Goal: Transaction & Acquisition: Book appointment/travel/reservation

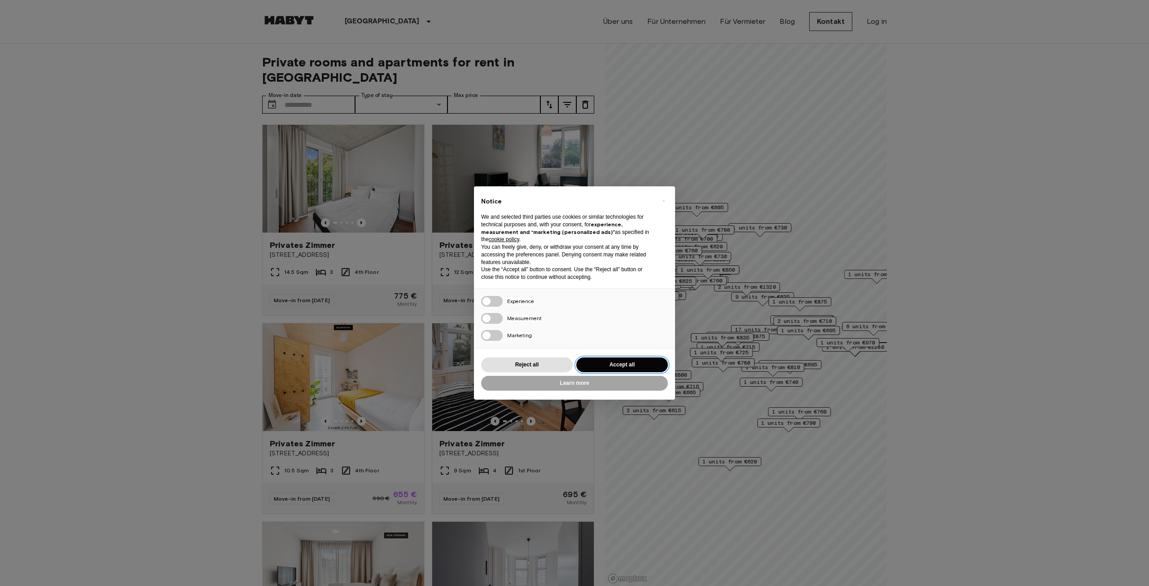
click at [606, 361] on button "Accept all" at bounding box center [622, 364] width 92 height 15
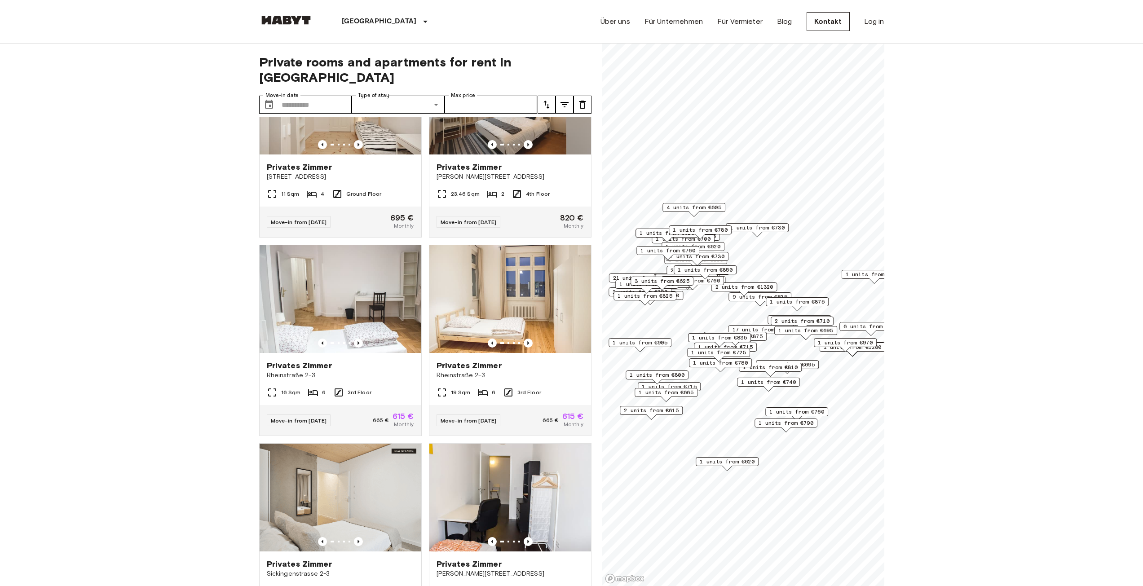
scroll to position [718, 0]
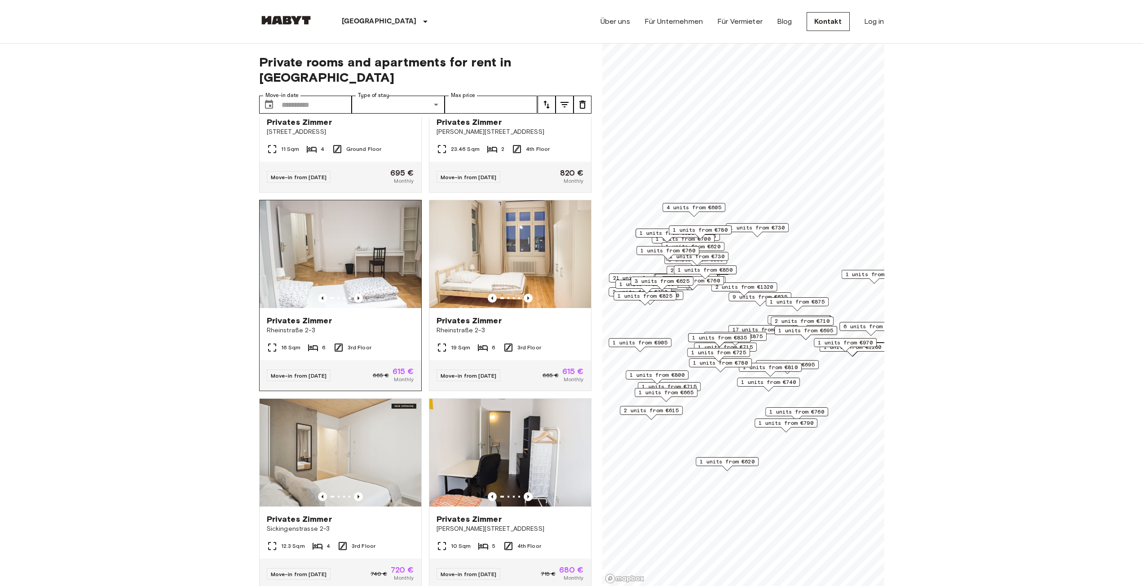
click at [347, 271] on img at bounding box center [341, 254] width 162 height 108
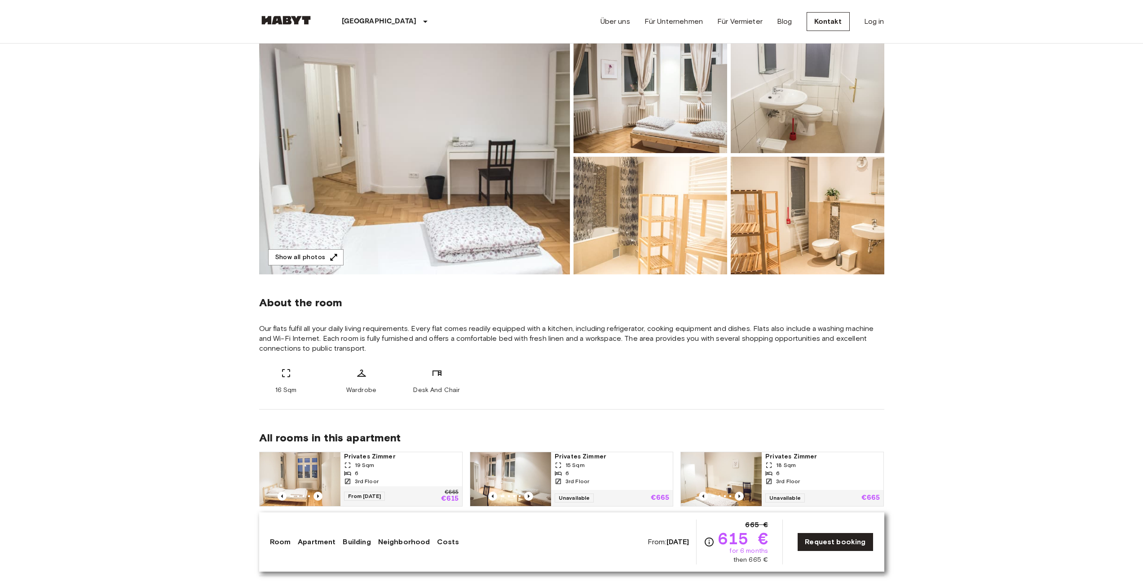
scroll to position [135, 0]
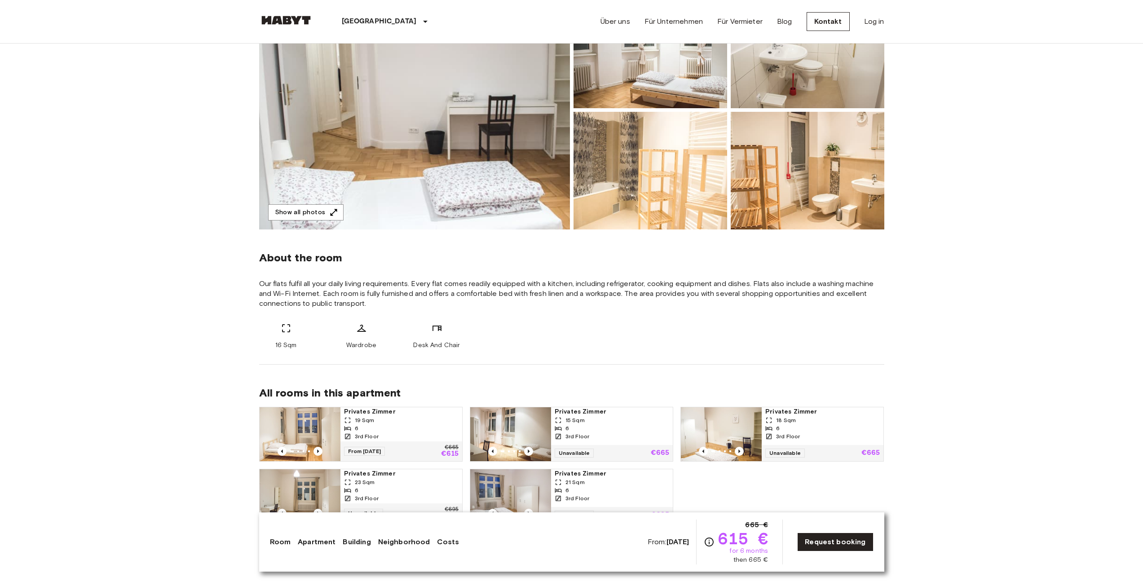
click at [306, 539] on link "Apartment" at bounding box center [317, 542] width 38 height 11
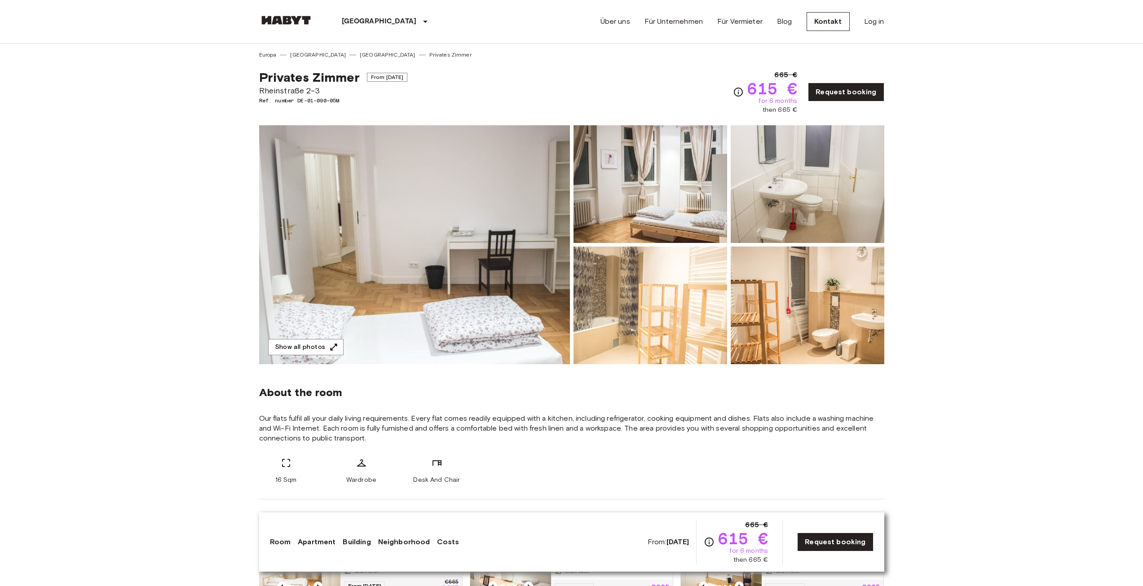
click at [376, 284] on img at bounding box center [414, 244] width 311 height 239
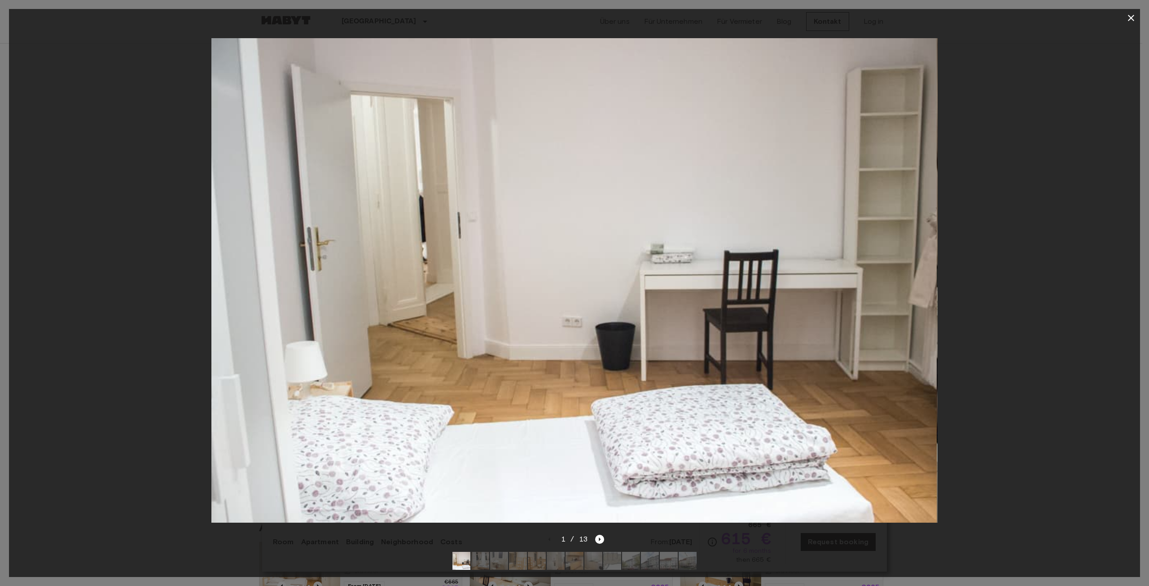
drag, startPoint x: 823, startPoint y: 339, endPoint x: 569, endPoint y: 334, distance: 253.3
click at [822, 339] on img at bounding box center [574, 280] width 726 height 484
click at [286, 345] on img at bounding box center [574, 280] width 726 height 484
click at [603, 535] on icon "Next image" at bounding box center [599, 539] width 9 height 9
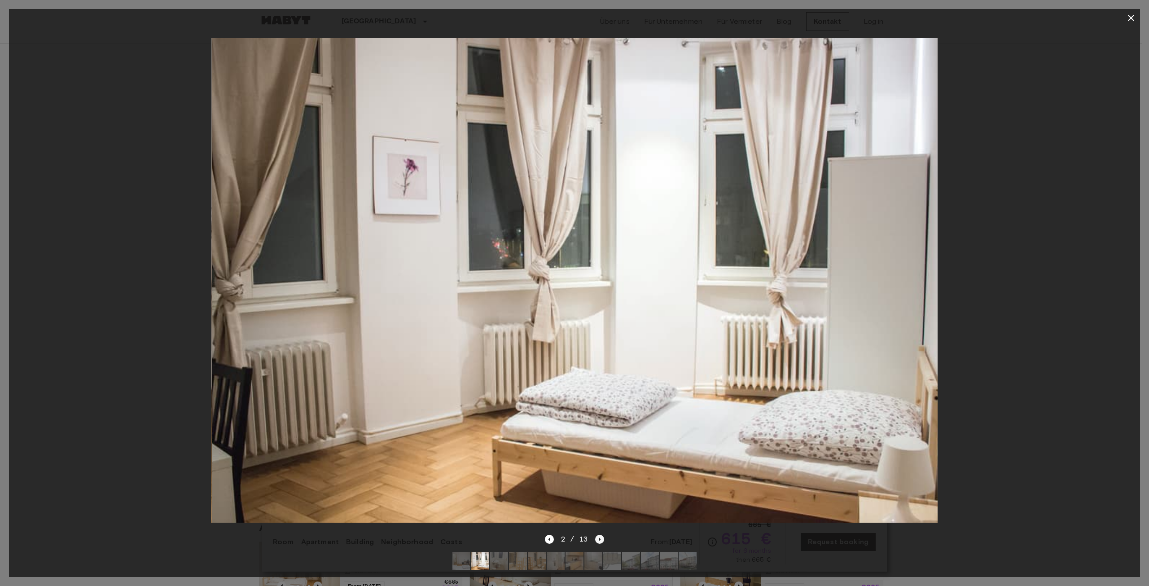
click at [603, 535] on icon "Next image" at bounding box center [599, 539] width 9 height 9
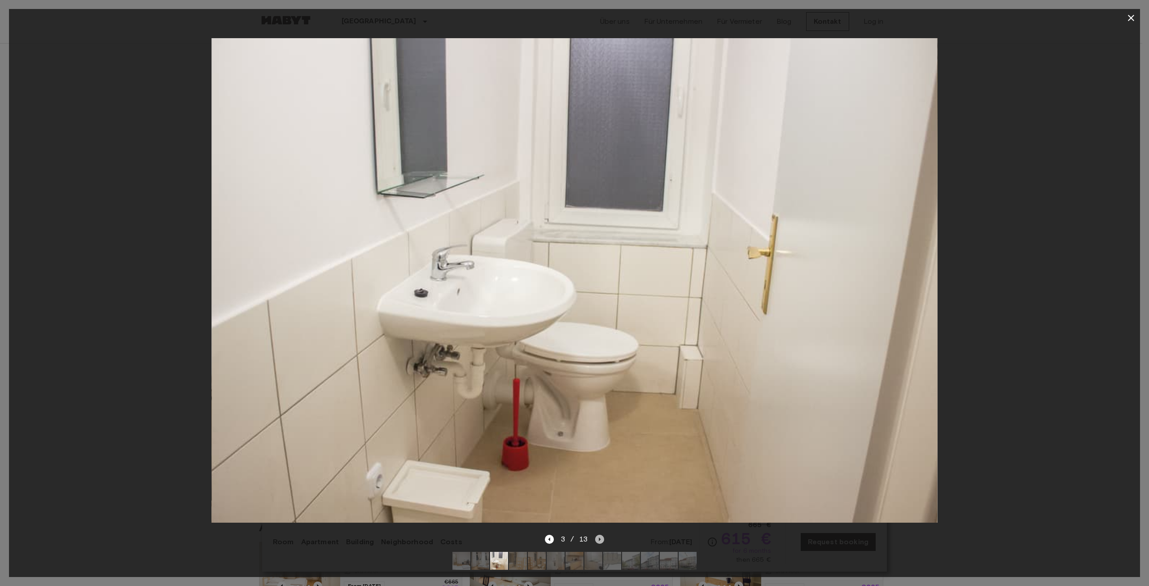
click at [603, 535] on icon "Next image" at bounding box center [599, 539] width 9 height 9
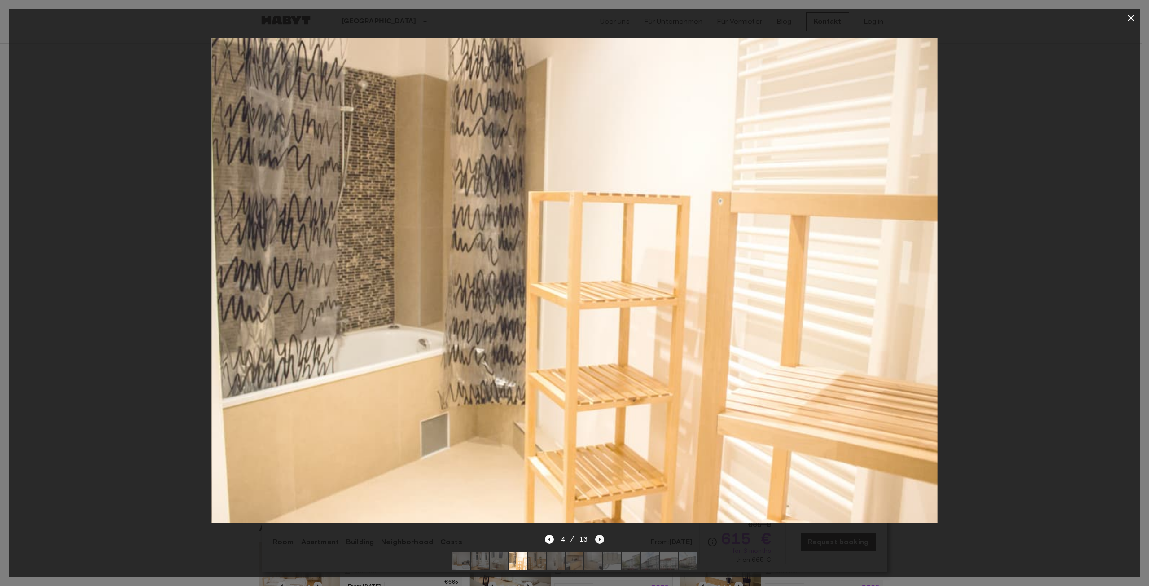
click at [603, 535] on icon "Next image" at bounding box center [599, 539] width 9 height 9
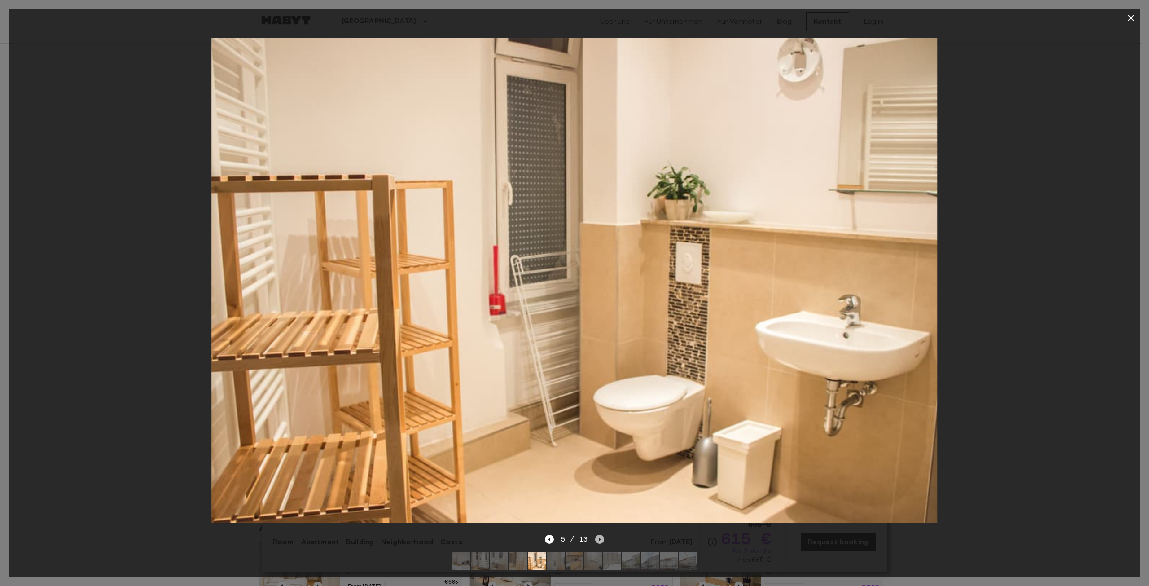
click at [603, 535] on icon "Next image" at bounding box center [599, 539] width 9 height 9
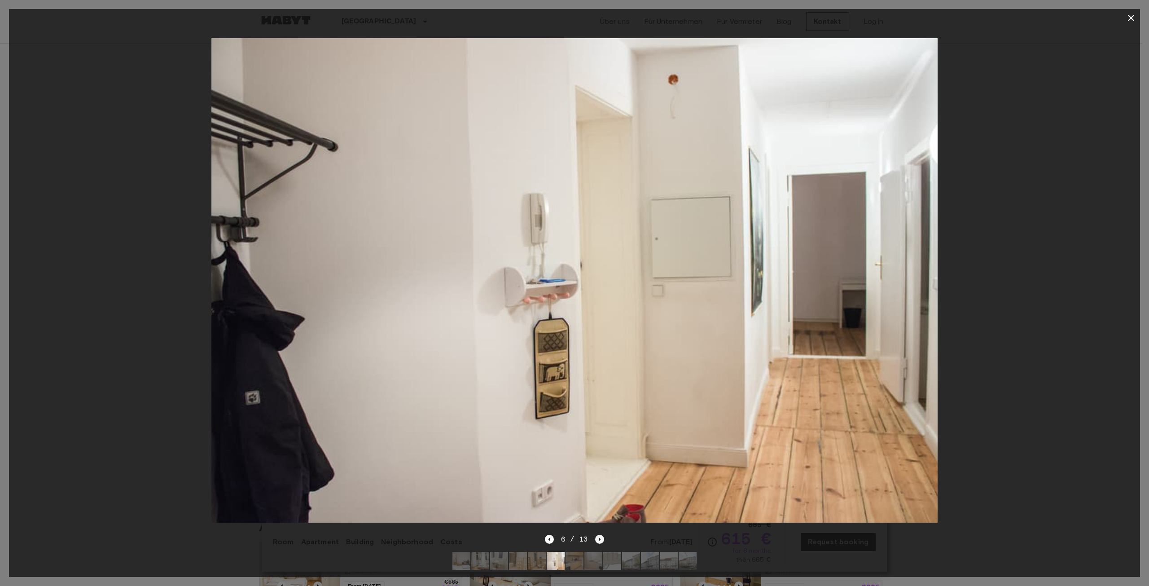
click at [603, 535] on icon "Next image" at bounding box center [599, 539] width 9 height 9
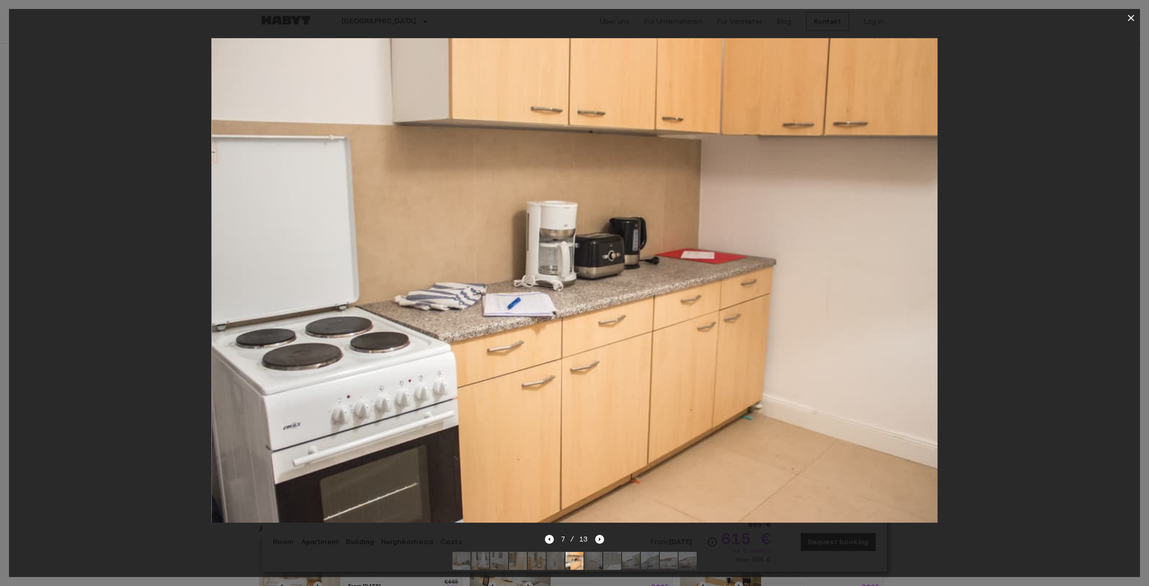
click at [603, 535] on icon "Next image" at bounding box center [599, 539] width 9 height 9
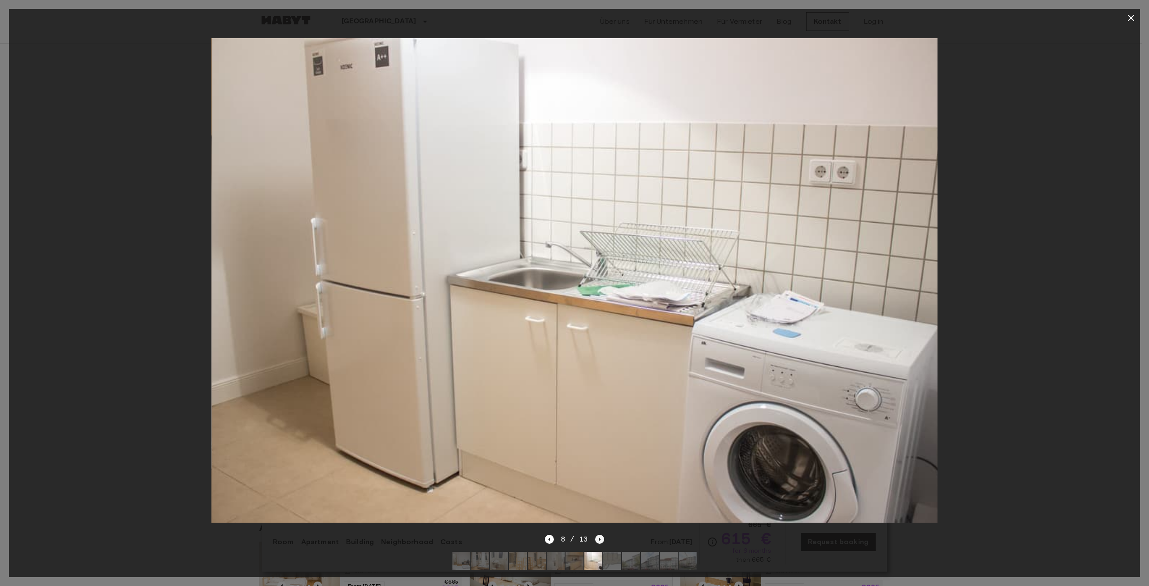
click at [603, 535] on icon "Next image" at bounding box center [599, 539] width 9 height 9
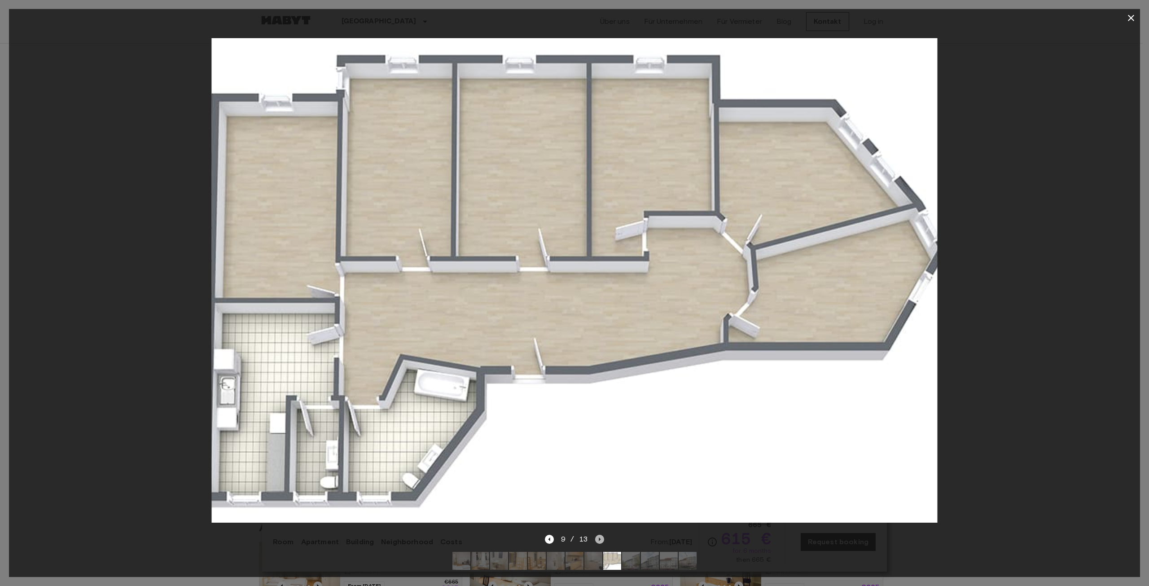
click at [603, 535] on icon "Next image" at bounding box center [599, 539] width 9 height 9
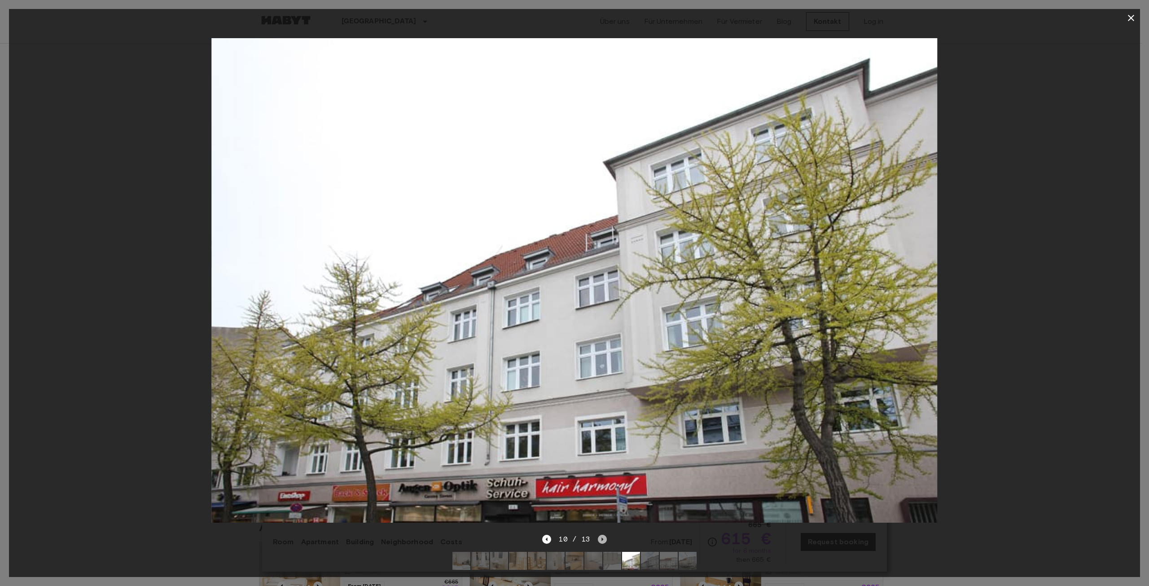
click at [603, 535] on icon "Next image" at bounding box center [602, 539] width 9 height 9
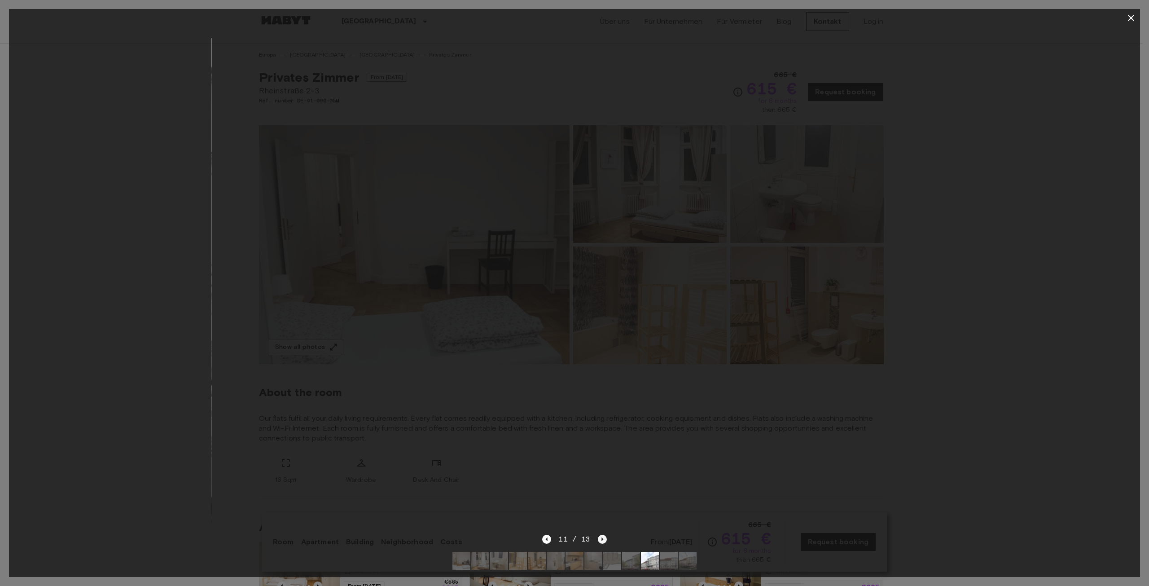
click at [603, 535] on icon "Next image" at bounding box center [602, 539] width 9 height 9
click at [603, 534] on div "13 / 13" at bounding box center [574, 539] width 64 height 11
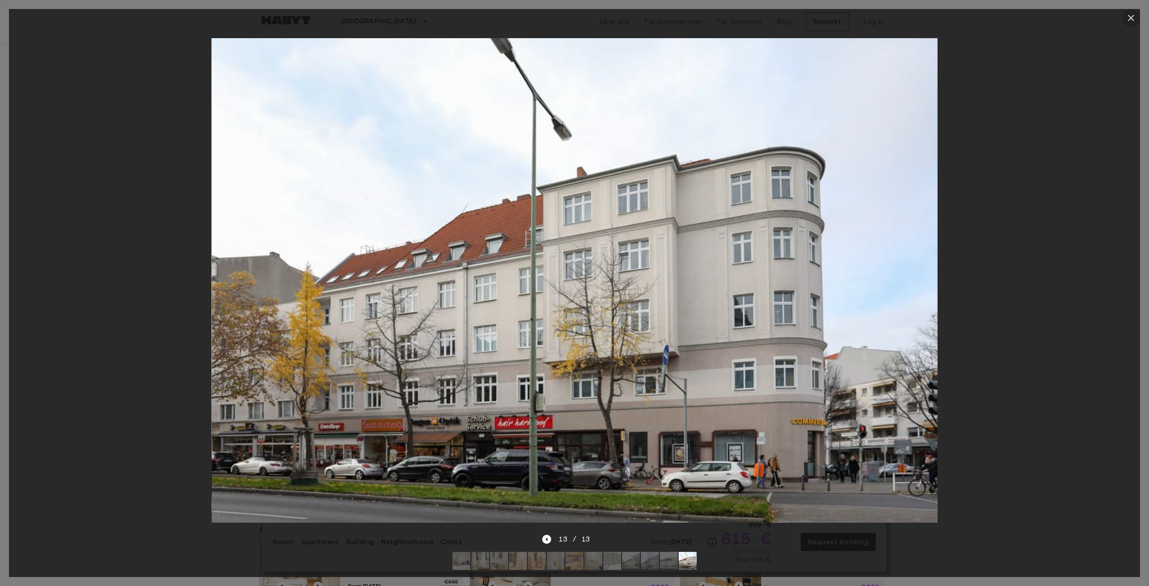
click at [1133, 15] on icon "button" at bounding box center [1131, 18] width 11 height 11
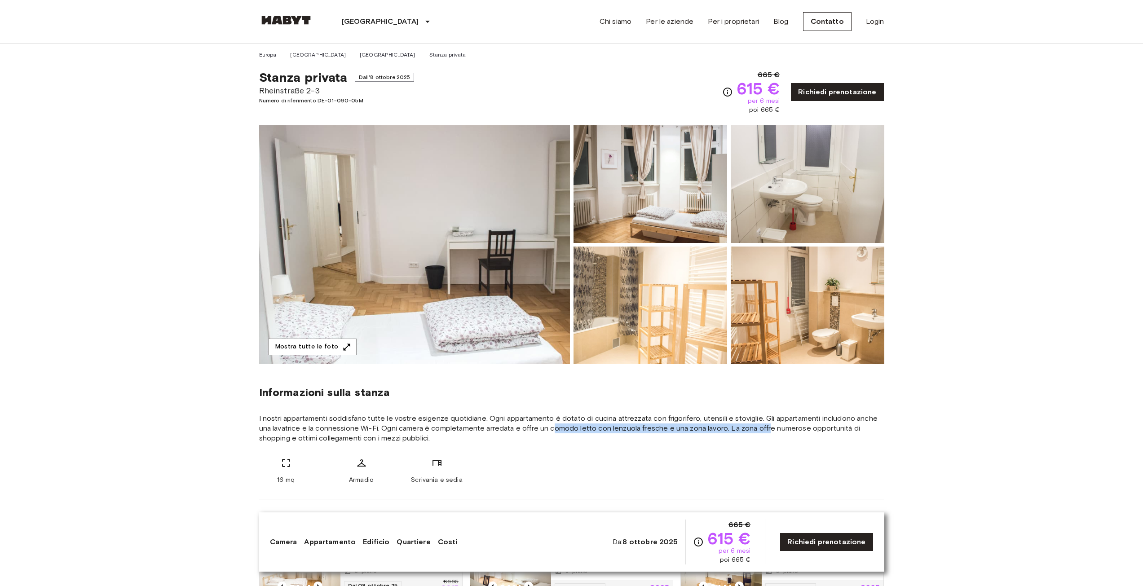
drag, startPoint x: 563, startPoint y: 427, endPoint x: 768, endPoint y: 427, distance: 204.3
click at [768, 427] on font "I nostri appartamenti soddisfano tutte le vostre esigenze quotidiane. Ogni appa…" at bounding box center [568, 428] width 618 height 28
click at [792, 425] on font "I nostri appartamenti soddisfano tutte le vostre esigenze quotidiane. Ogni appa…" at bounding box center [568, 428] width 618 height 28
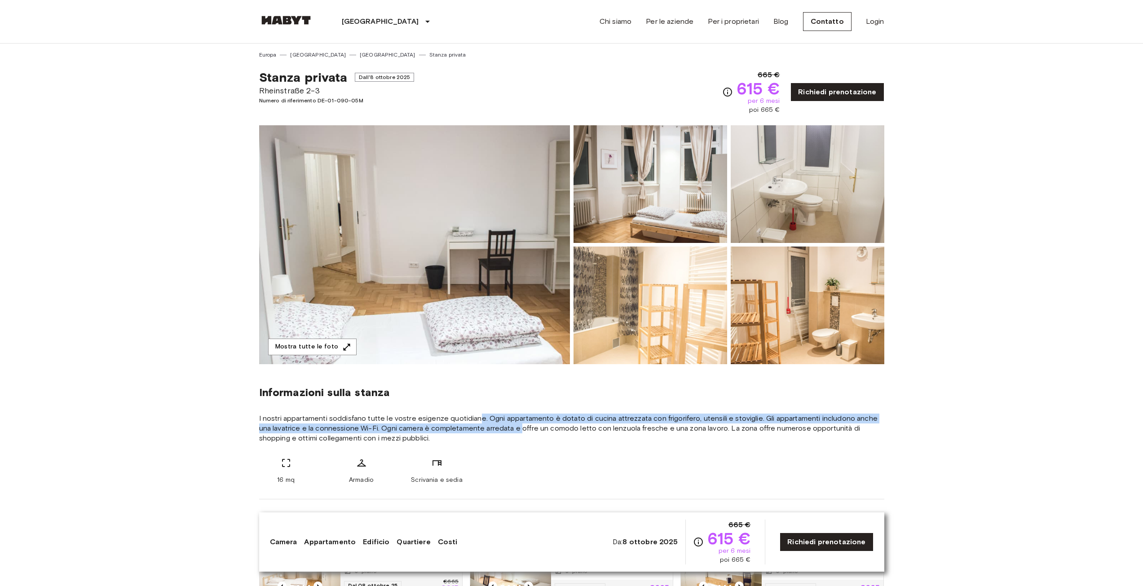
drag, startPoint x: 477, startPoint y: 420, endPoint x: 521, endPoint y: 428, distance: 44.3
click at [521, 428] on font "I nostri appartamenti soddisfano tutte le vostre esigenze quotidiane. Ogni appa…" at bounding box center [568, 428] width 618 height 28
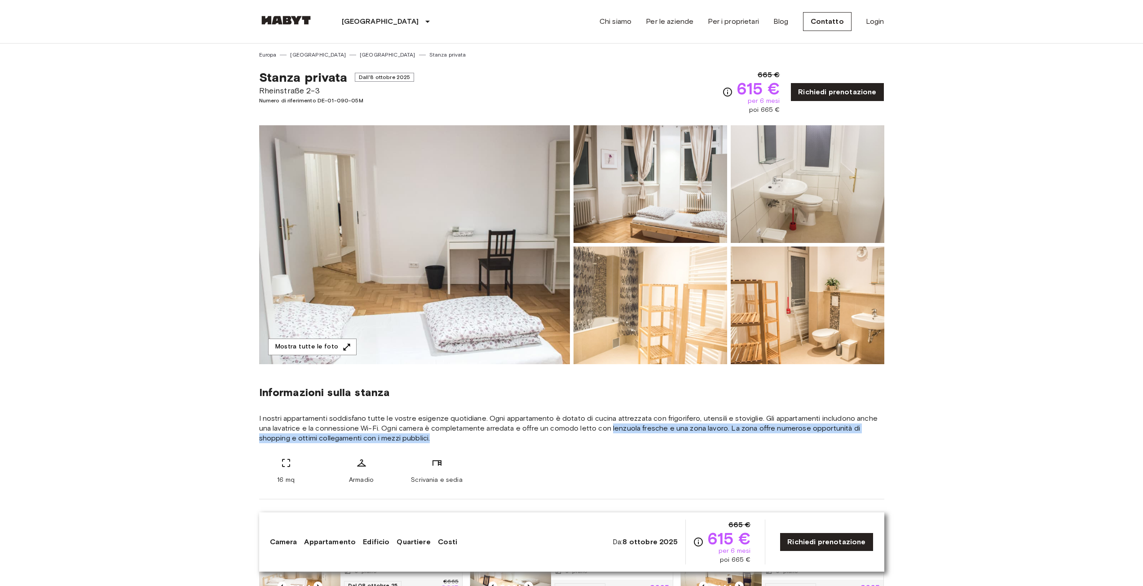
drag, startPoint x: 611, startPoint y: 431, endPoint x: 717, endPoint y: 435, distance: 106.9
click at [717, 435] on span "I nostri appartamenti soddisfano tutte le vostre esigenze quotidiane. Ogni appa…" at bounding box center [571, 428] width 625 height 30
click at [708, 437] on span "I nostri appartamenti soddisfano tutte le vostre esigenze quotidiane. Ogni appa…" at bounding box center [571, 428] width 625 height 30
drag, startPoint x: 743, startPoint y: 436, endPoint x: 784, endPoint y: 433, distance: 41.0
click at [784, 433] on span "I nostri appartamenti soddisfano tutte le vostre esigenze quotidiane. Ogni appa…" at bounding box center [571, 428] width 625 height 30
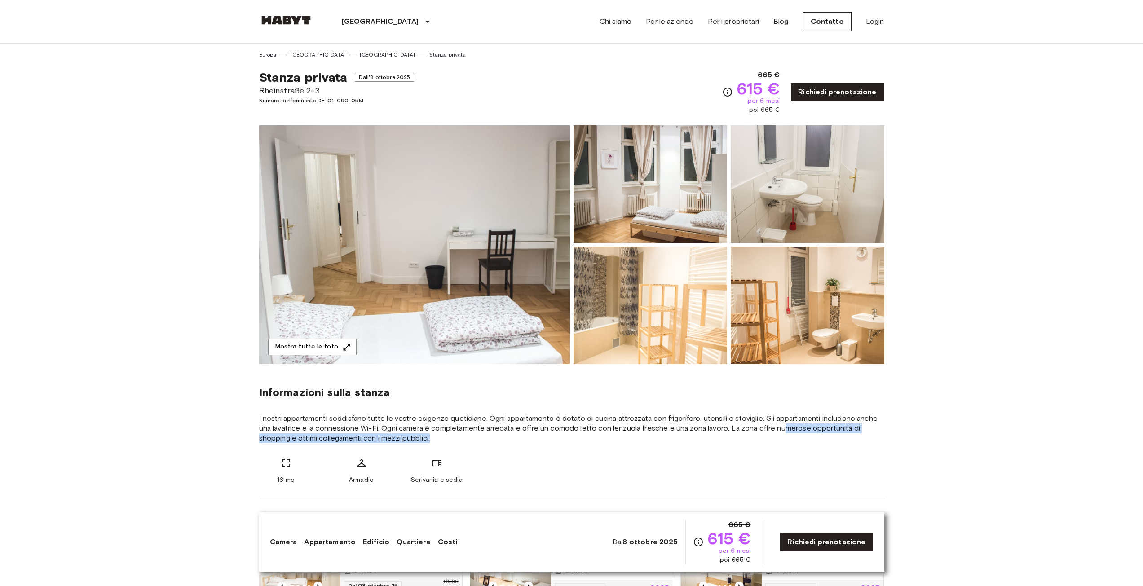
click at [538, 448] on div "Informazioni sulla stanza I nostri appartamenti soddisfano tutte le vostre esig…" at bounding box center [571, 431] width 625 height 135
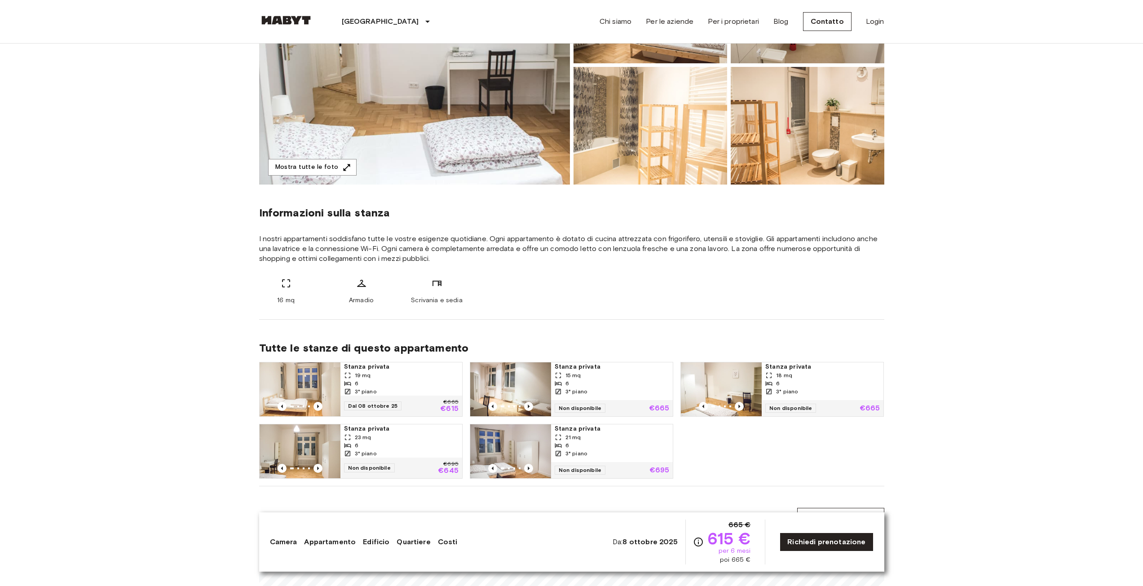
click at [444, 546] on link "Costi" at bounding box center [448, 542] width 20 height 11
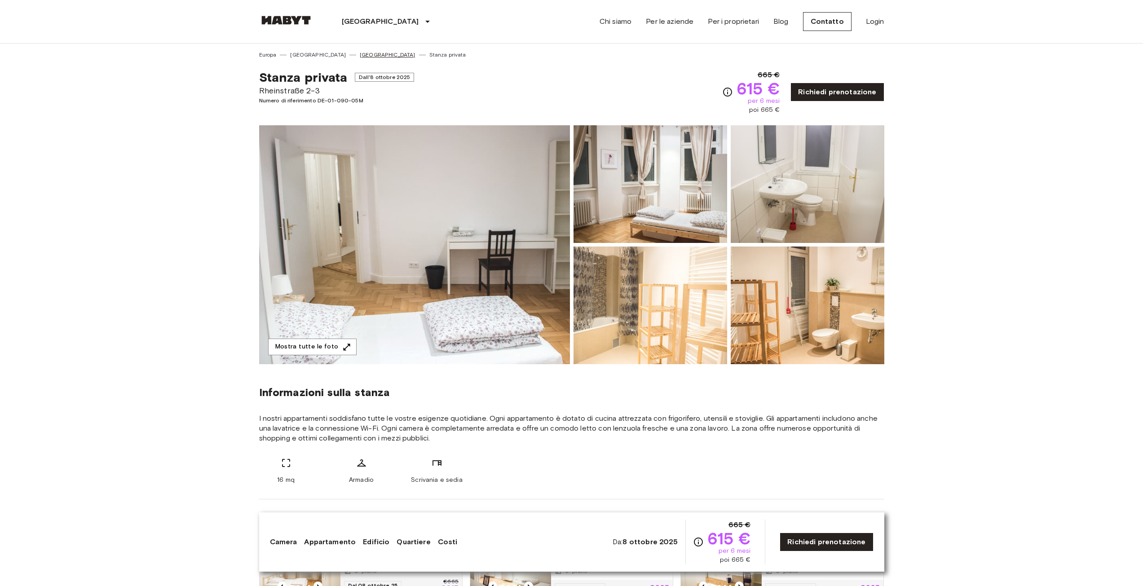
click at [360, 53] on font "Berlino" at bounding box center [388, 54] width 56 height 7
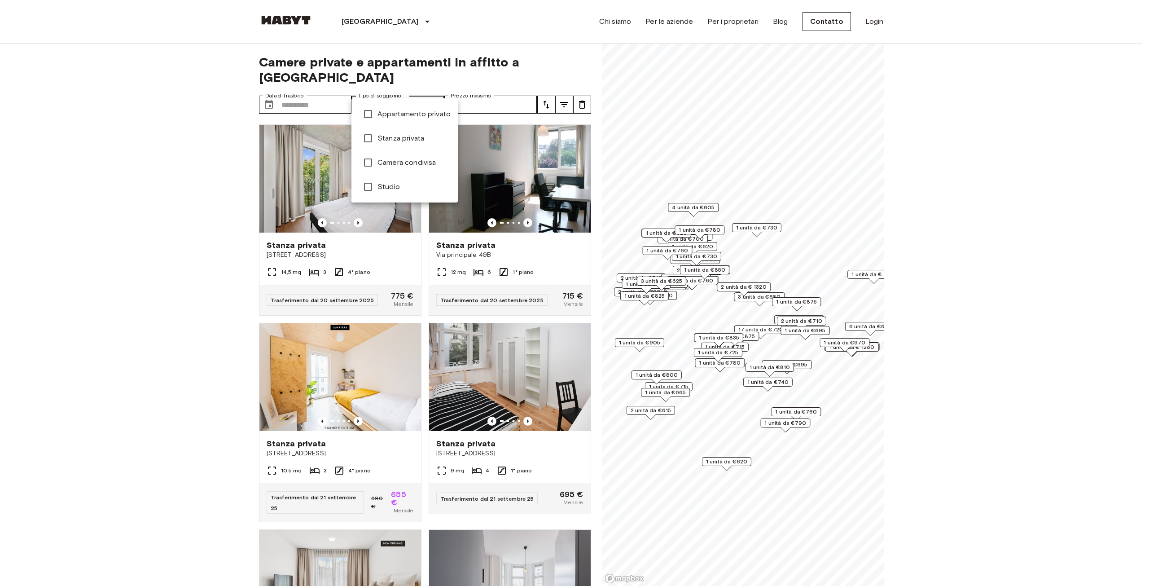
type input "******"
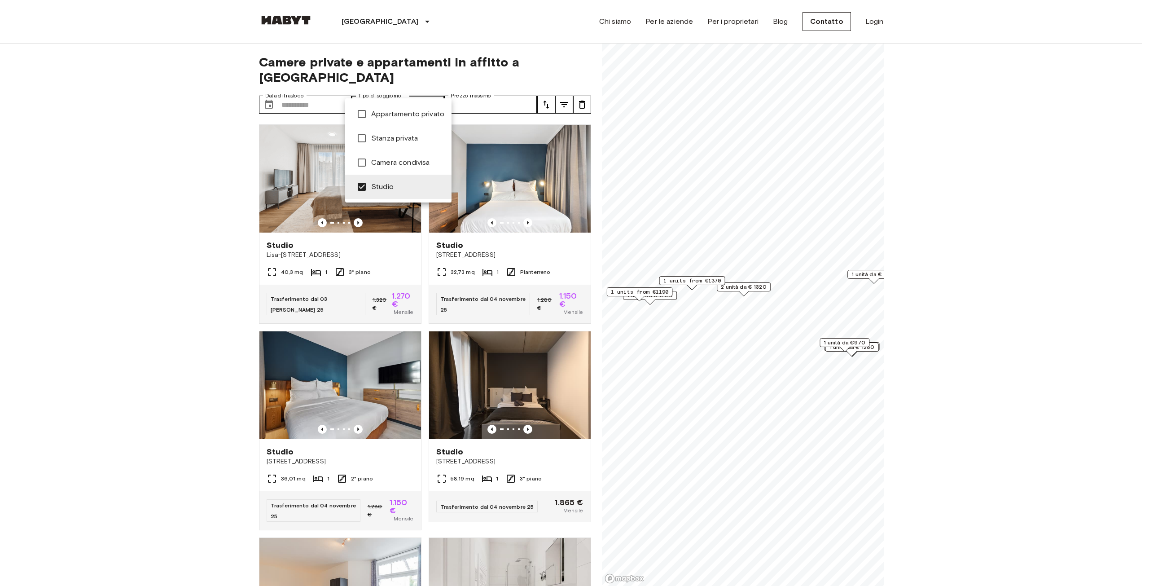
click at [172, 377] on div at bounding box center [574, 293] width 1149 height 586
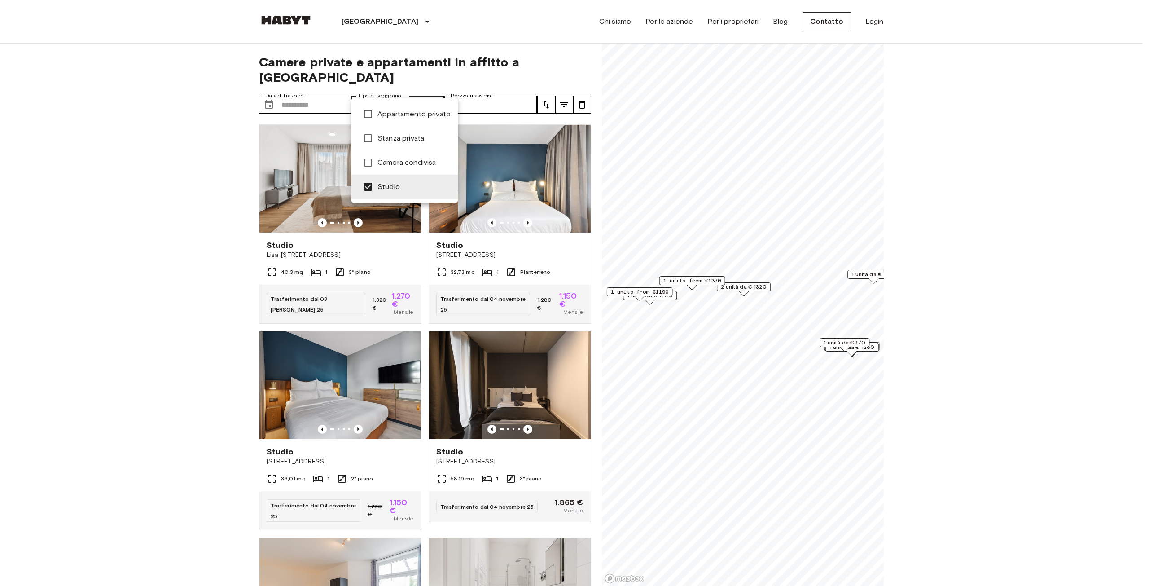
click at [414, 116] on font "Appartamento privato" at bounding box center [414, 114] width 73 height 9
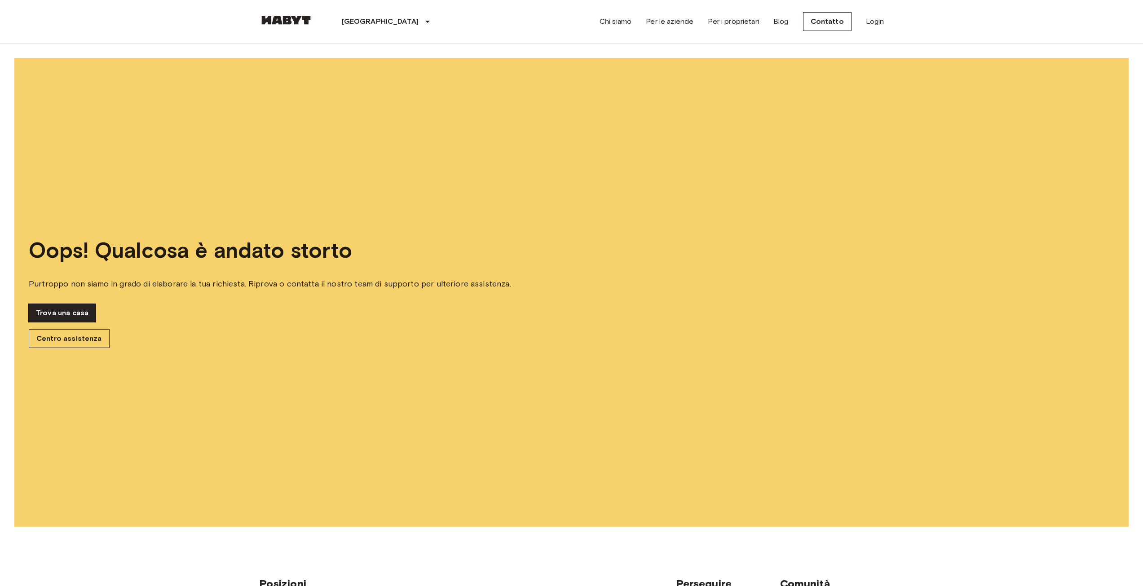
click at [65, 317] on font "Trova una casa" at bounding box center [62, 312] width 53 height 9
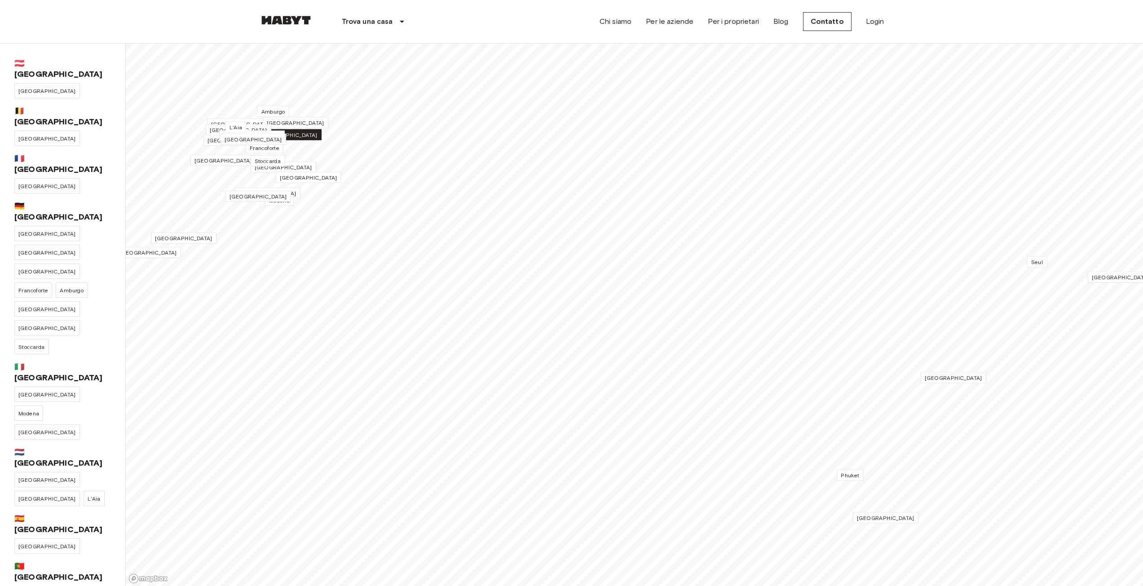
click at [288, 136] on font "Lipsia" at bounding box center [288, 135] width 57 height 7
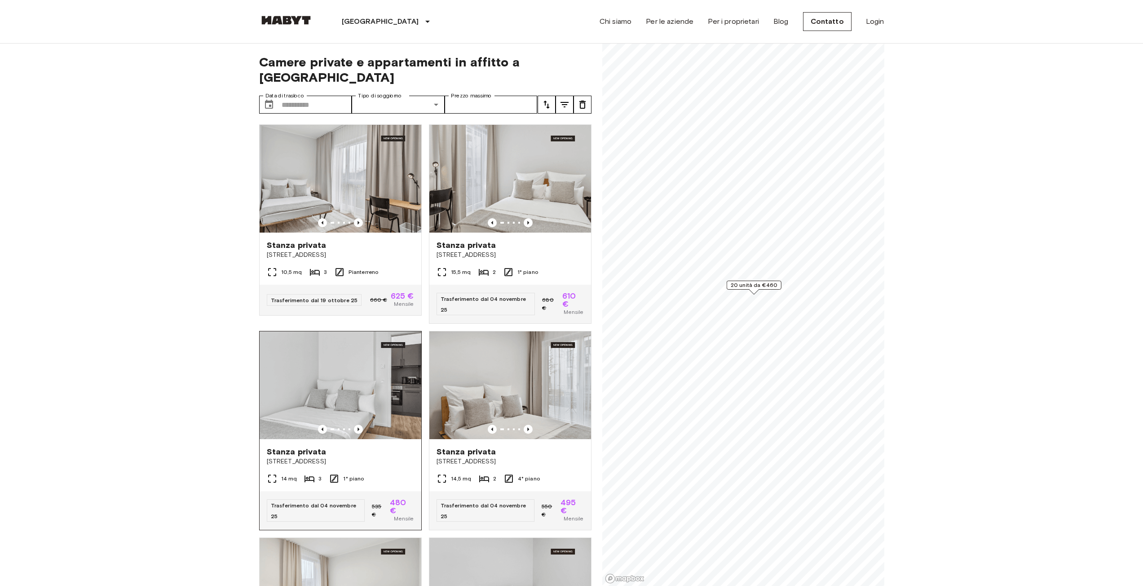
click at [390, 404] on img at bounding box center [341, 385] width 162 height 108
click at [297, 96] on input "Data di trasloco" at bounding box center [317, 105] width 70 height 18
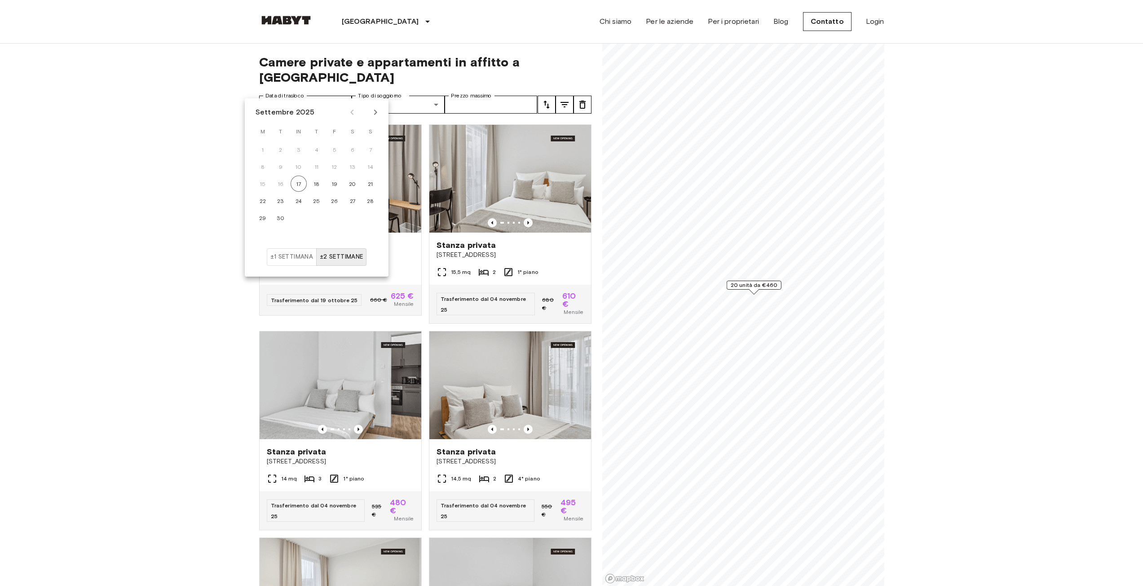
click at [375, 107] on icon "Il mese prossimo" at bounding box center [375, 112] width 11 height 11
click at [301, 150] on button "1" at bounding box center [298, 149] width 16 height 16
type input "**********"
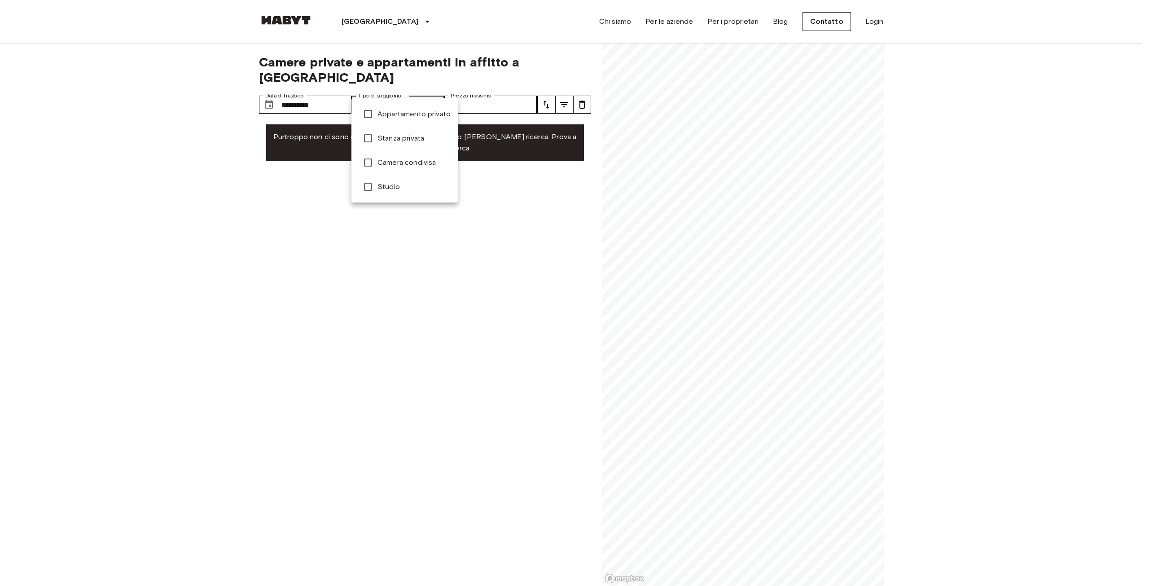
type input "**********"
click at [495, 207] on div at bounding box center [574, 293] width 1149 height 586
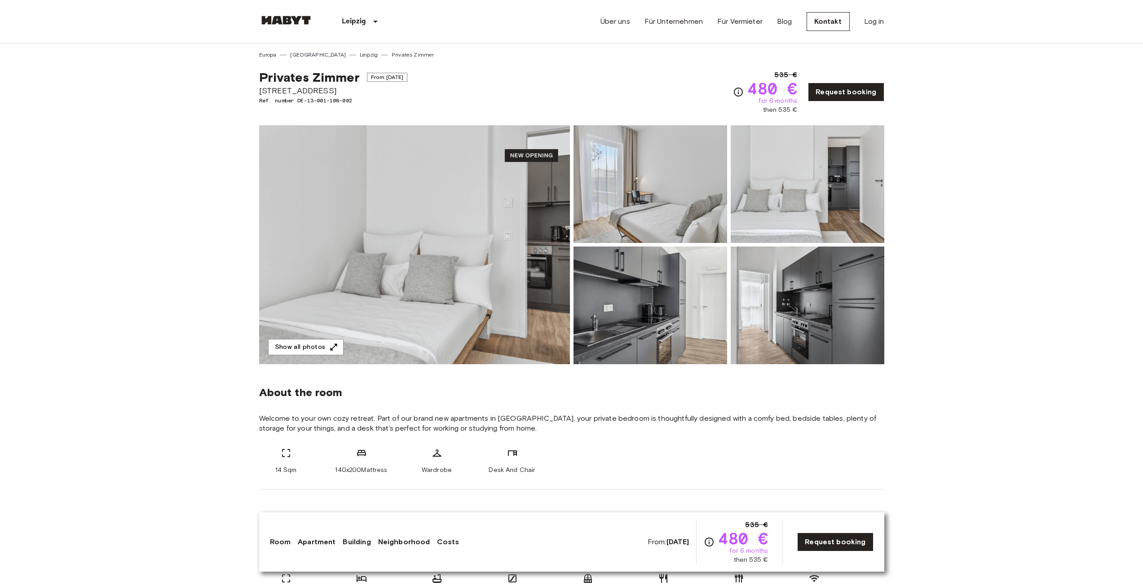
click at [479, 254] on img at bounding box center [414, 244] width 311 height 239
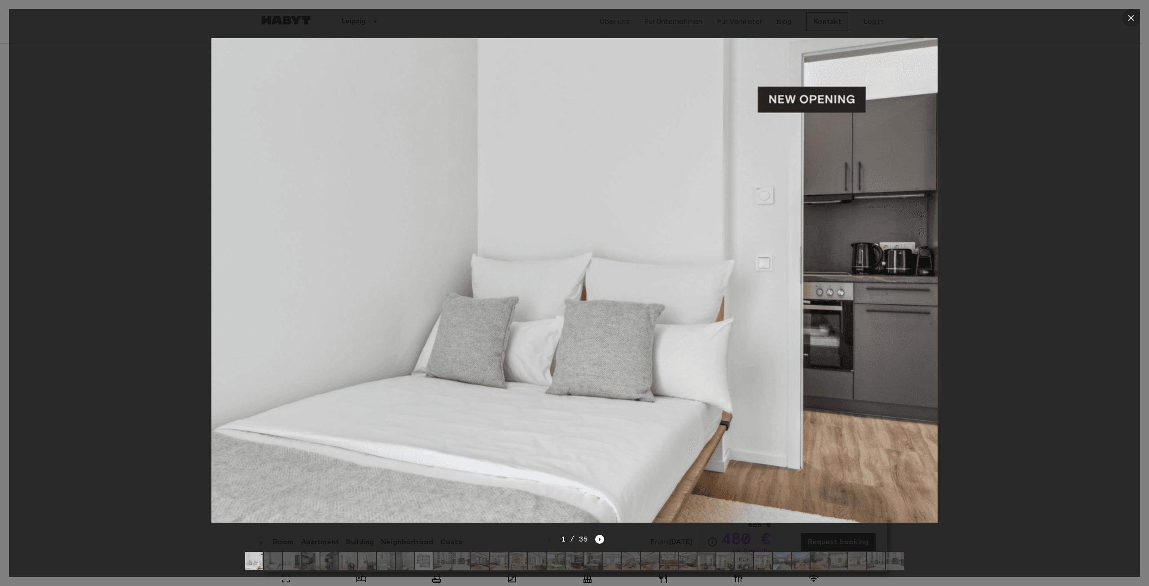
click at [1133, 13] on icon "button" at bounding box center [1131, 18] width 11 height 11
